Goal: Contribute content

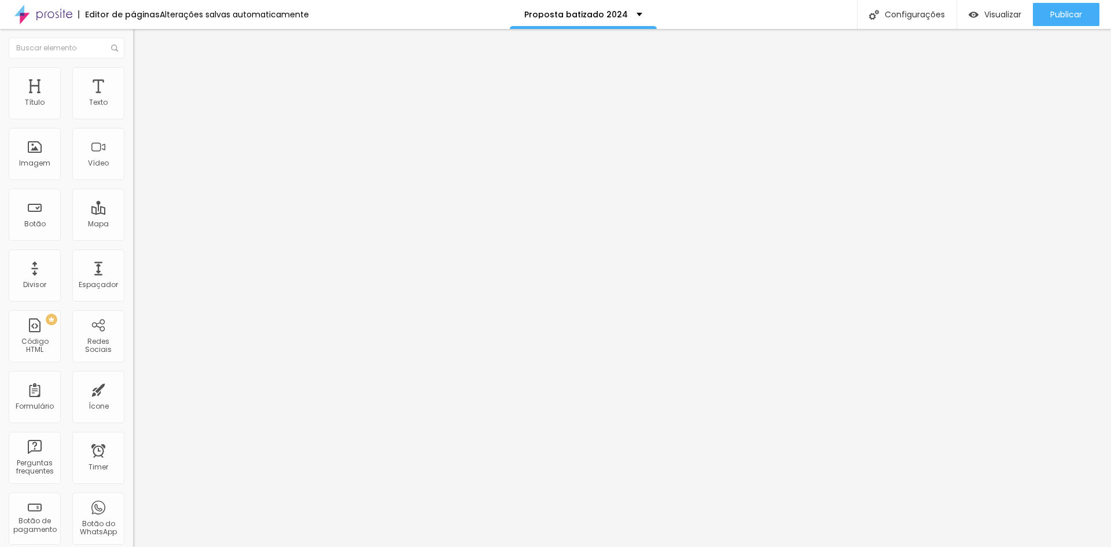
click at [139, 106] on icon "button" at bounding box center [141, 104] width 5 height 5
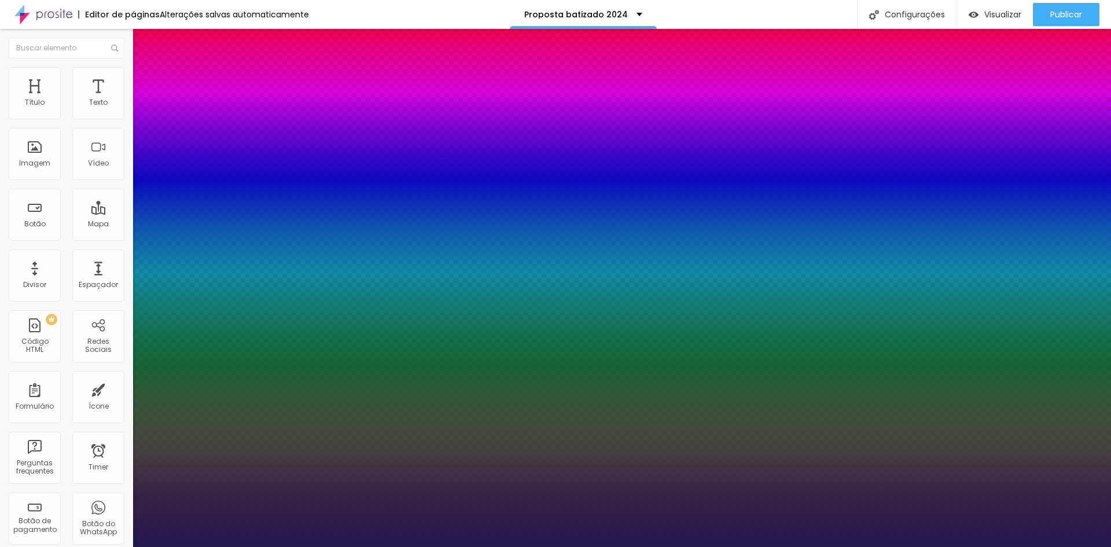
type input "1"
type input "28"
type input "1"
type input "27"
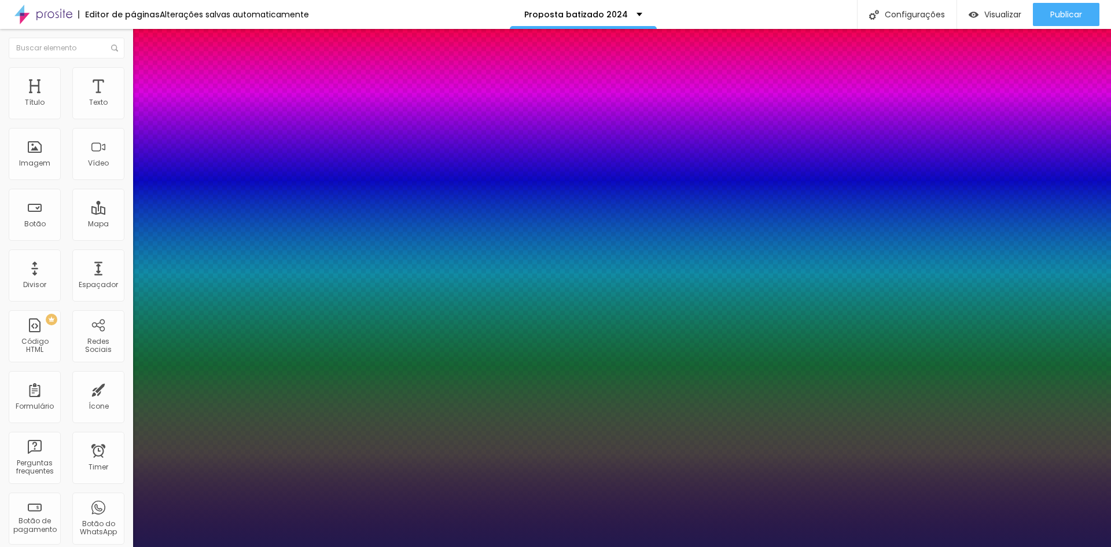
type input "27"
type input "1"
type input "26"
type input "1"
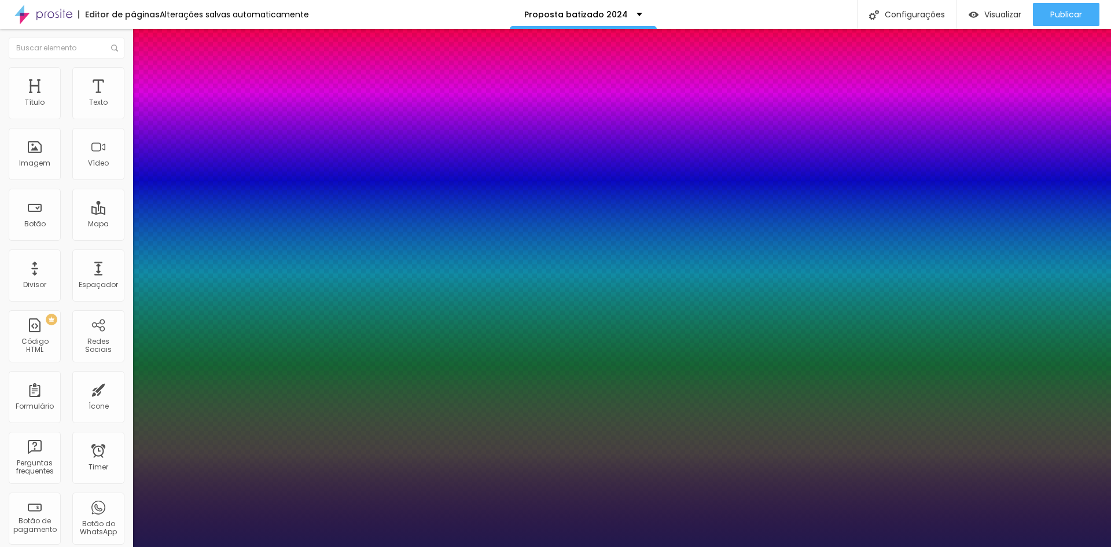
type input "25"
type input "1"
type input "22"
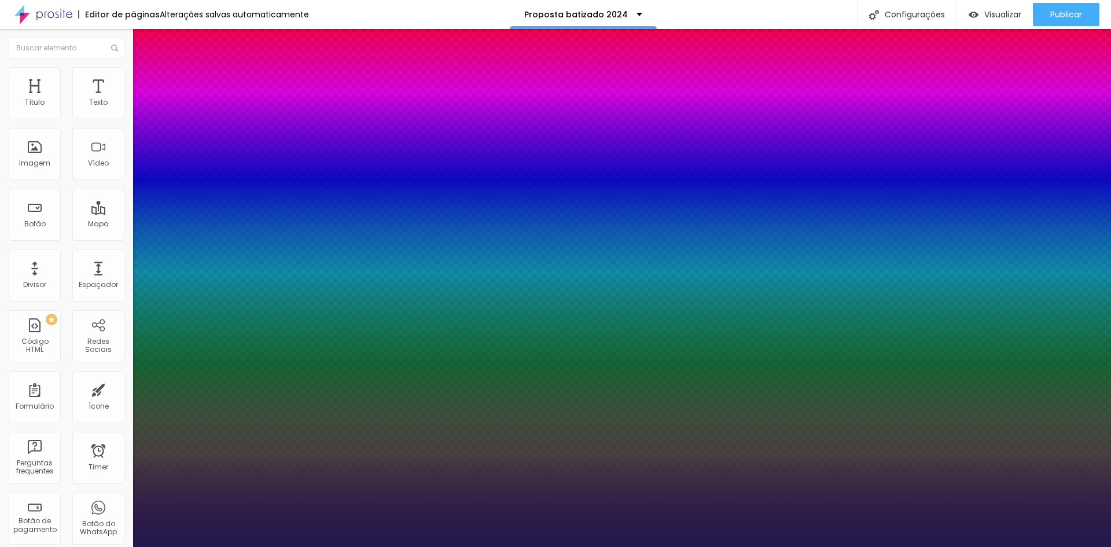
type input "1"
type input "24"
type input "1"
type input "25"
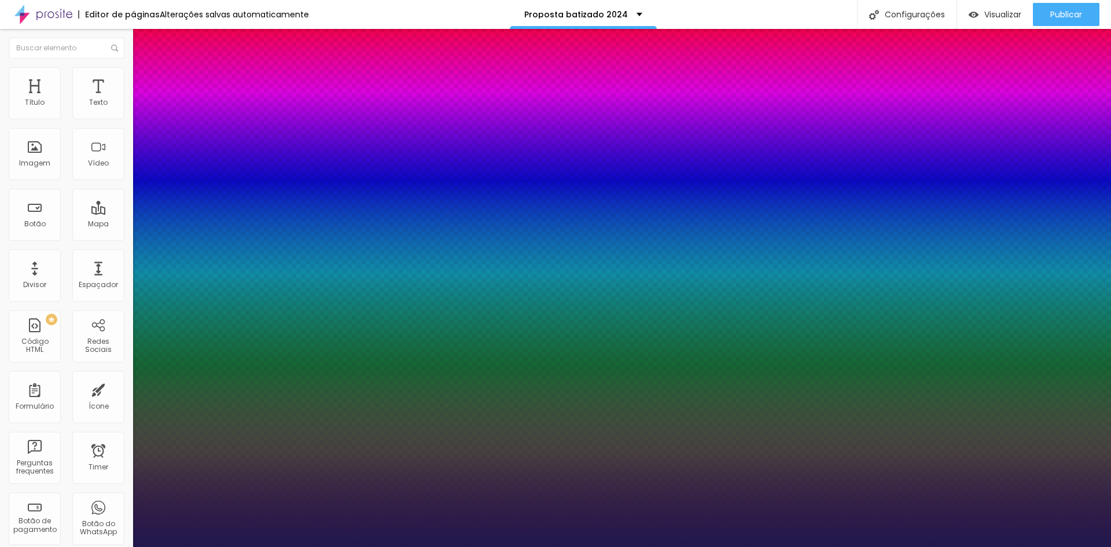
type input "25"
type input "1"
type input "26"
type input "1"
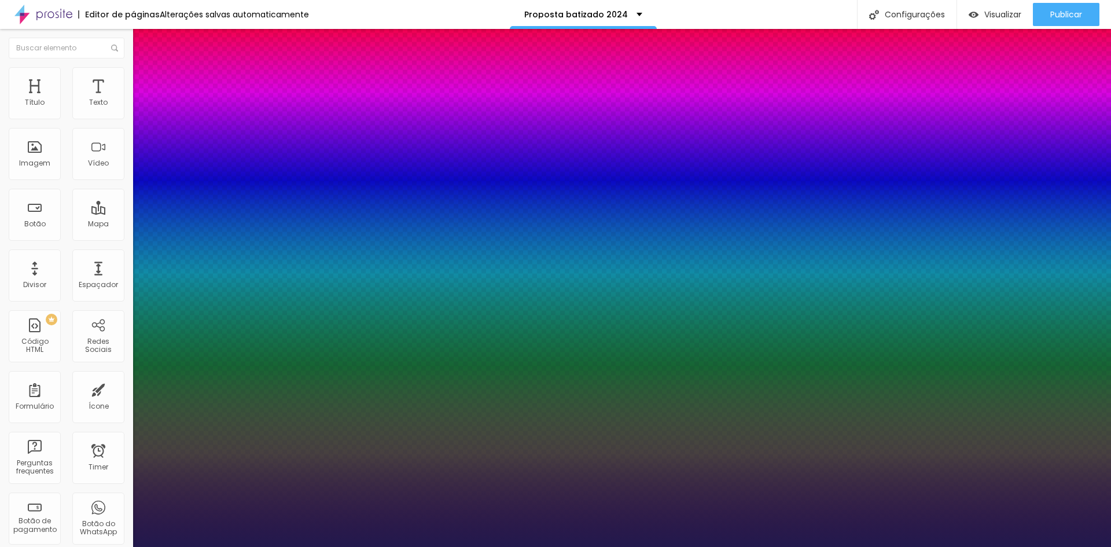
type input "26"
type input "1"
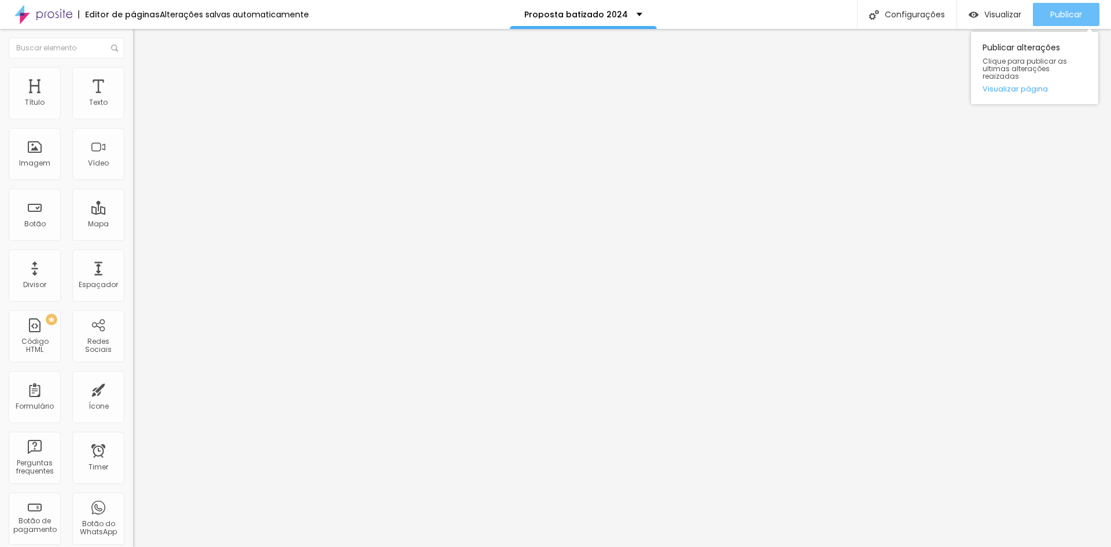
click at [1050, 15] on span "Publicar" at bounding box center [1066, 14] width 32 height 9
click at [1026, 85] on link "Visualizar página" at bounding box center [1034, 89] width 104 height 8
click at [1047, 13] on button "Publicar" at bounding box center [1066, 14] width 67 height 23
click at [1022, 85] on link "Visualizar página" at bounding box center [1034, 89] width 104 height 8
